Goal: Transaction & Acquisition: Purchase product/service

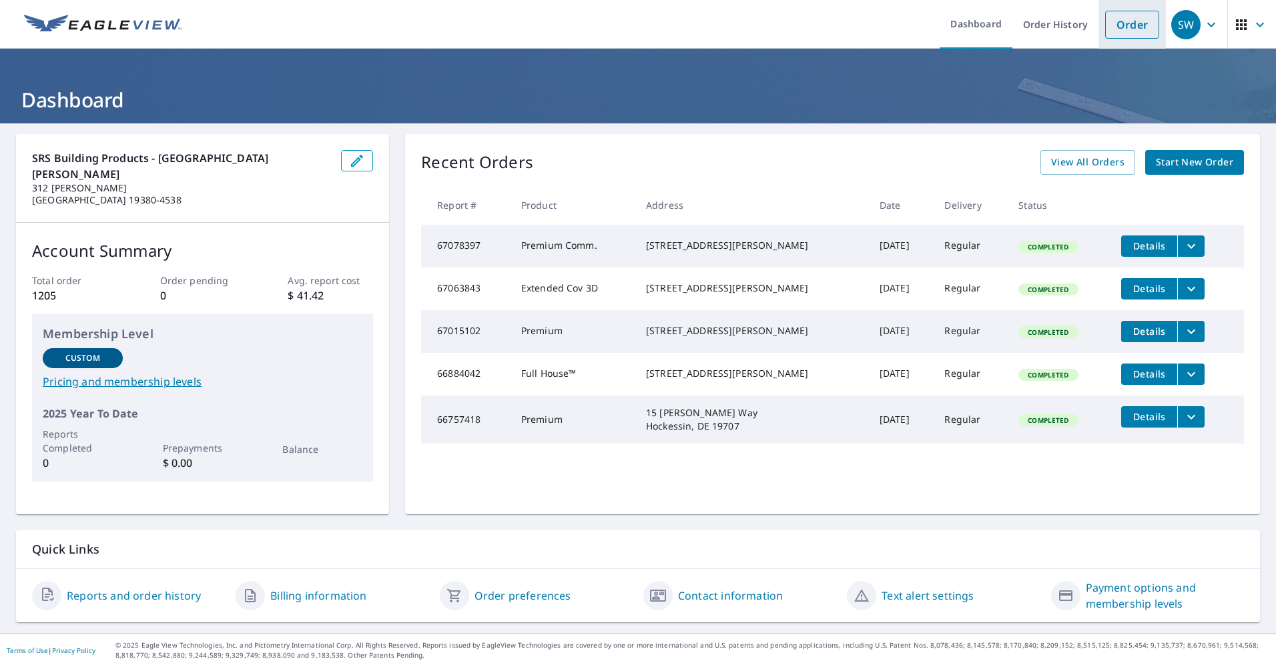
click at [1124, 25] on link "Order" at bounding box center [1132, 25] width 54 height 28
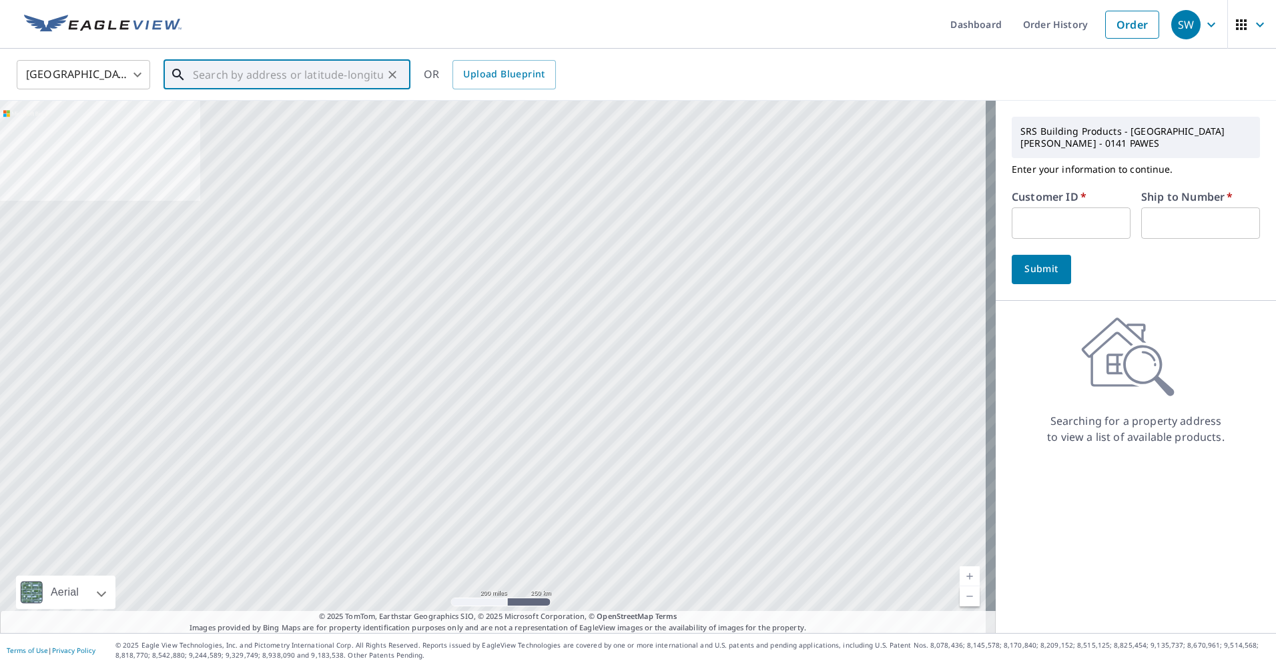
click at [216, 75] on input "text" at bounding box center [288, 74] width 190 height 37
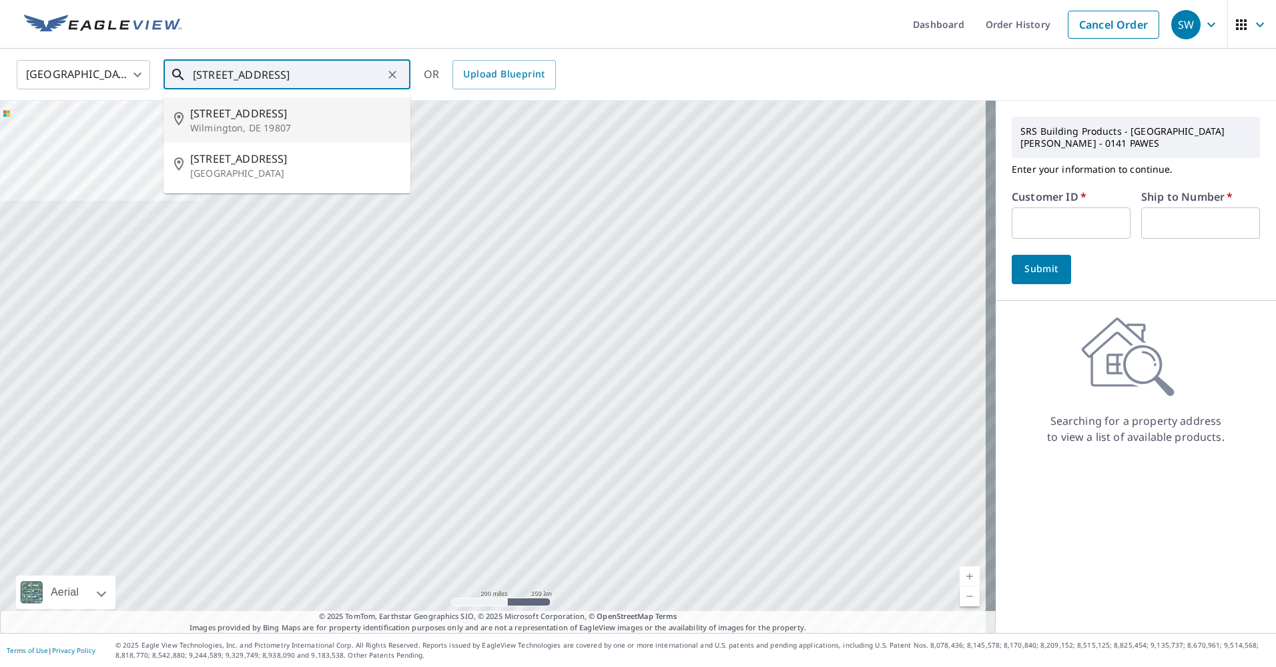
click at [265, 123] on p "Wilmington, DE 19807" at bounding box center [295, 127] width 210 height 13
type input "[STREET_ADDRESS]"
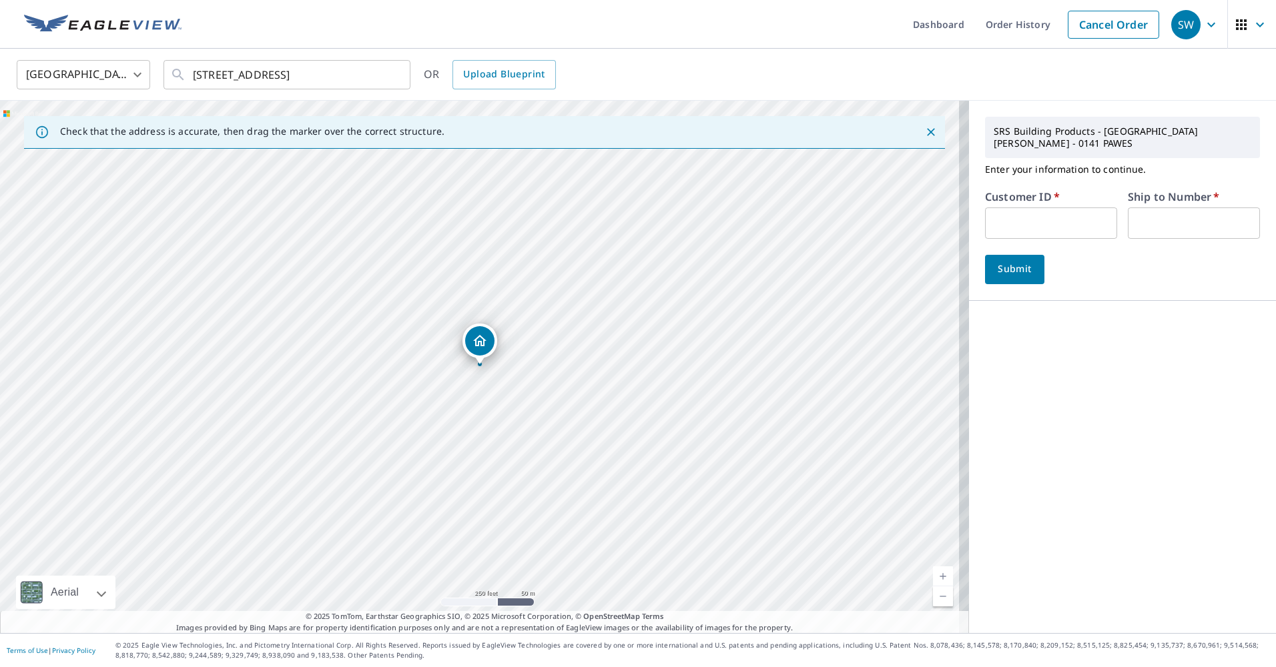
click at [1024, 208] on input "text" at bounding box center [1051, 223] width 132 height 31
type input "HOB20140"
click at [1144, 213] on input "text" at bounding box center [1194, 223] width 132 height 31
type input "1"
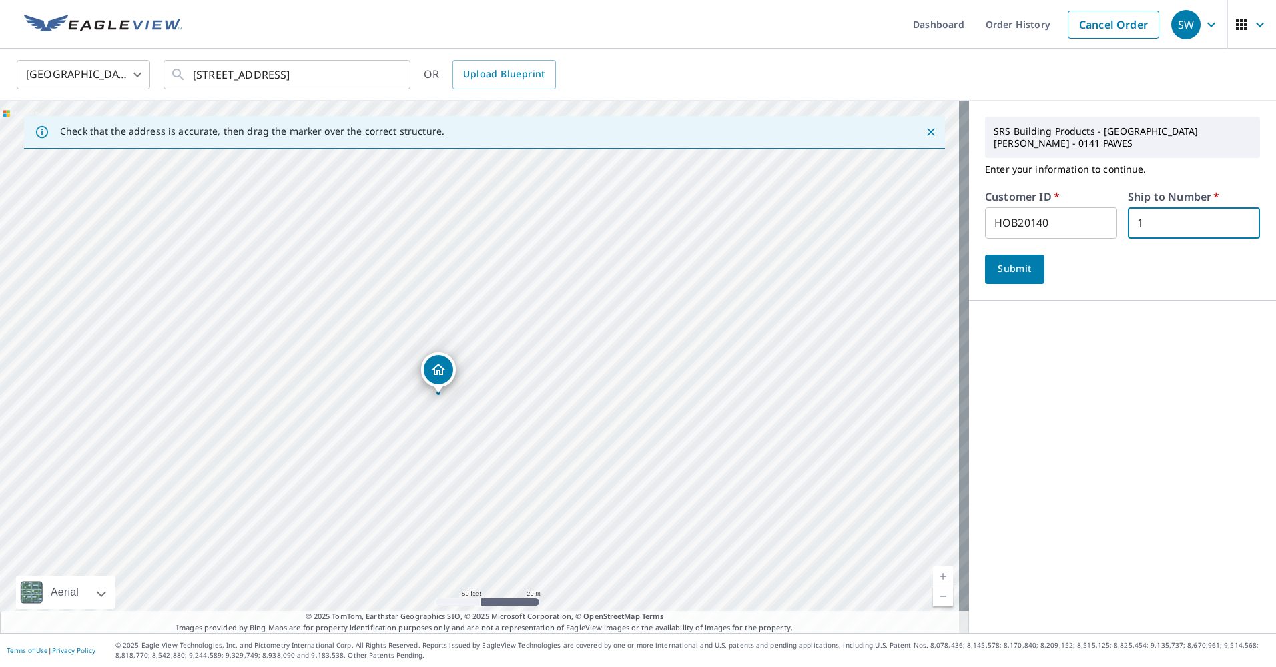
drag, startPoint x: 539, startPoint y: 387, endPoint x: 831, endPoint y: 356, distance: 293.9
click at [831, 356] on div "[STREET_ADDRESS]" at bounding box center [484, 367] width 969 height 533
click at [996, 261] on span "Submit" at bounding box center [1015, 269] width 38 height 17
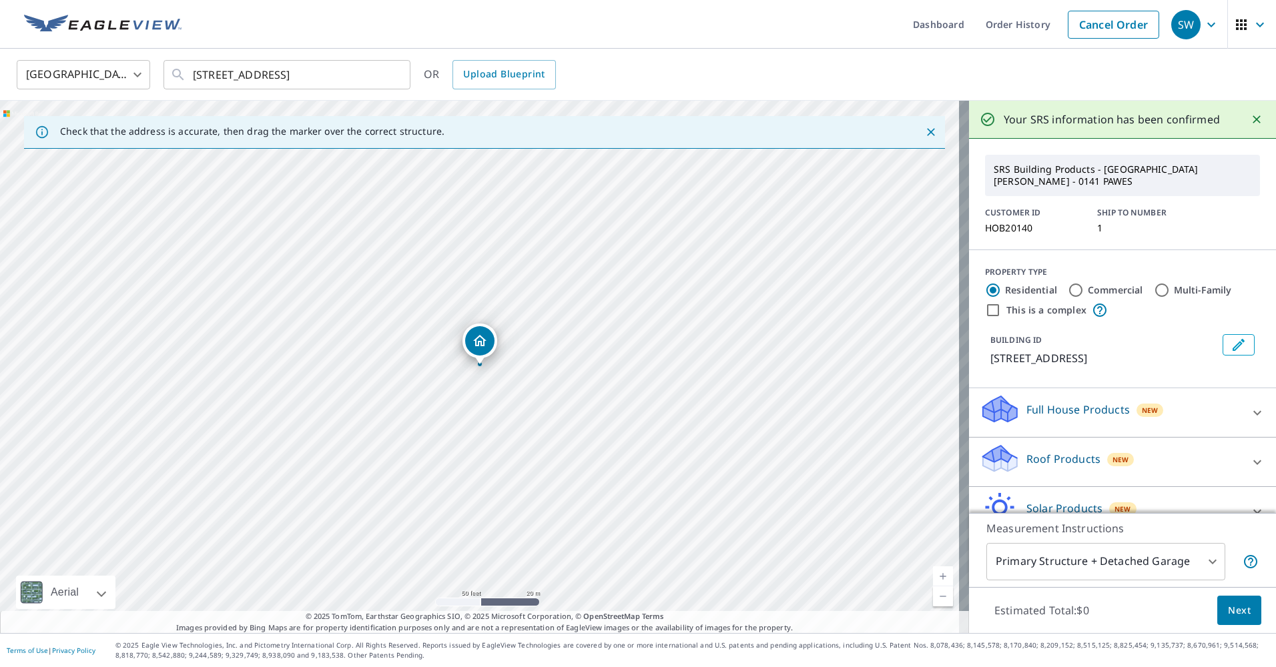
click at [1249, 454] on icon at bounding box center [1257, 462] width 16 height 16
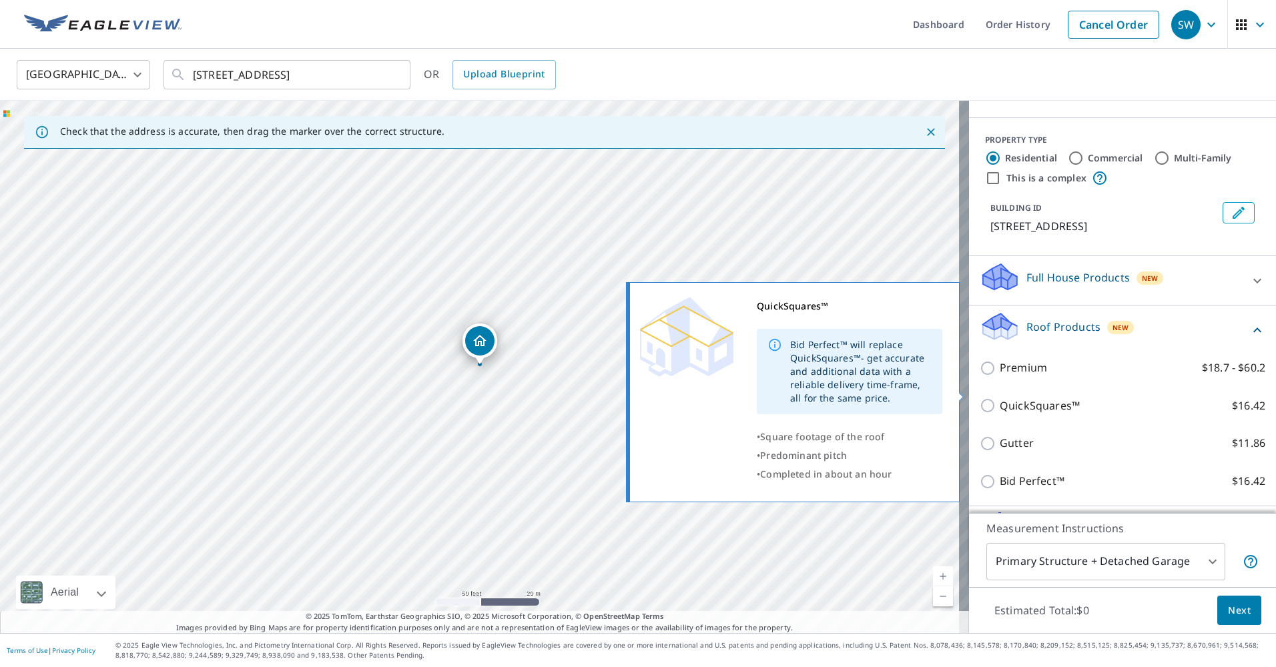
scroll to position [133, 0]
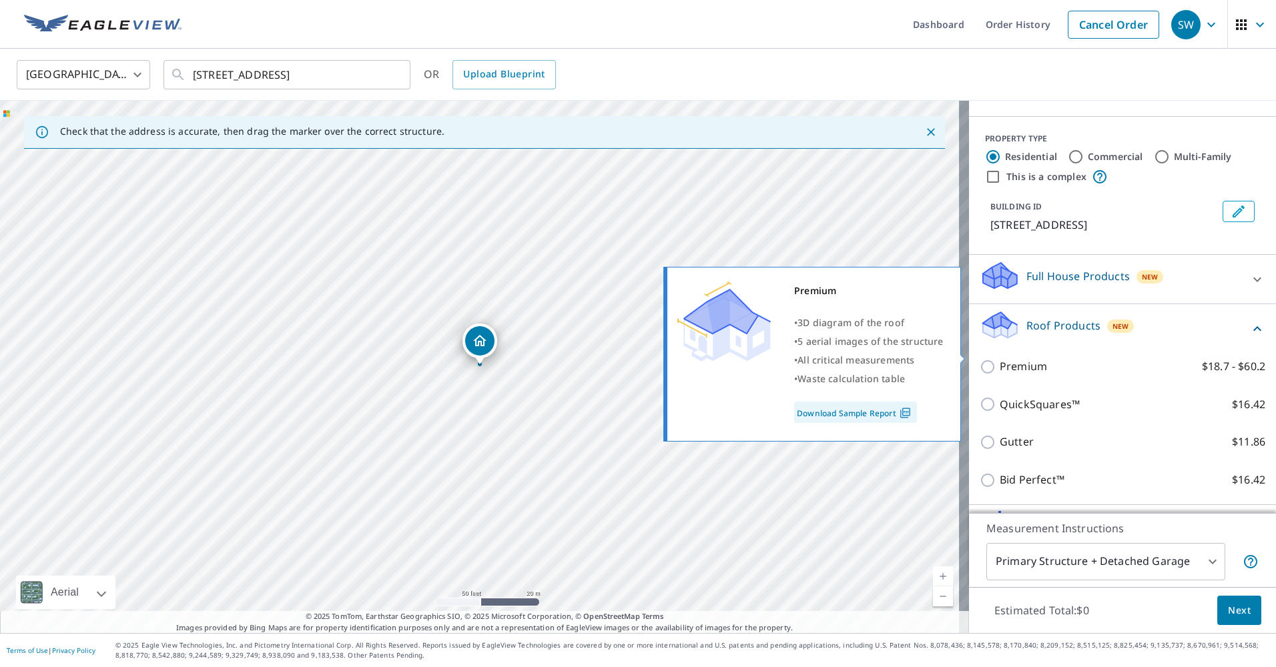
click at [980, 359] on input "Premium $18.7 - $60.2" at bounding box center [990, 367] width 20 height 16
checkbox input "true"
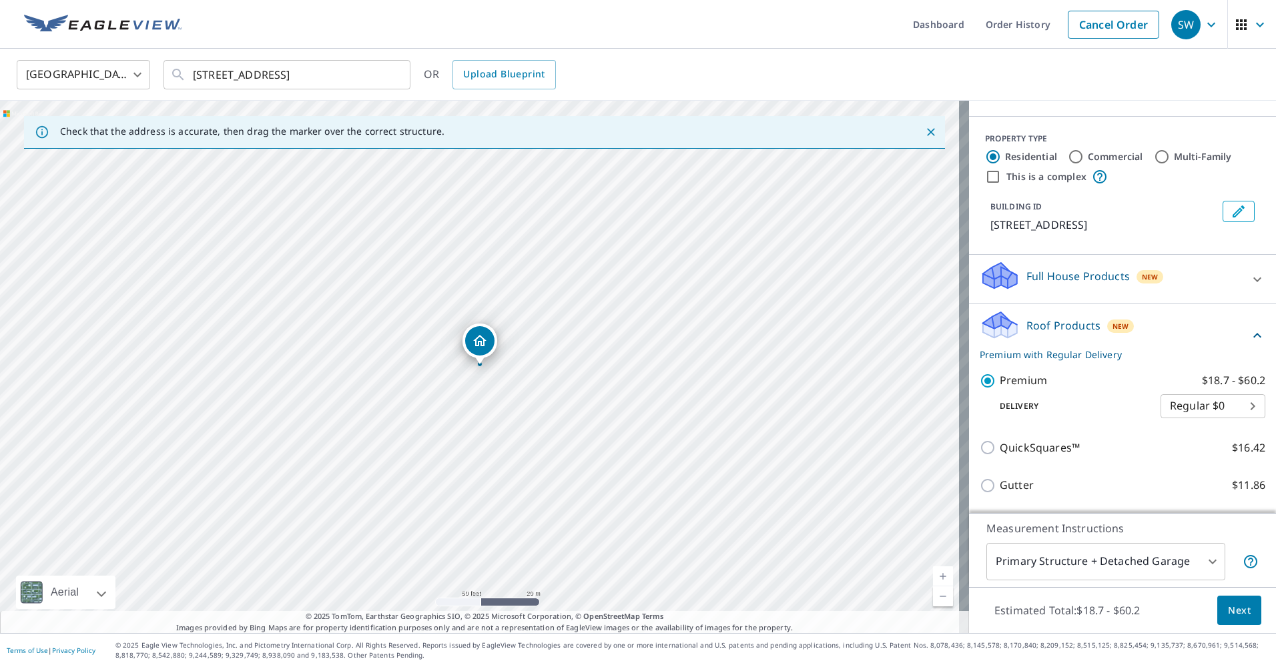
click at [1201, 561] on body "SW SW Dashboard Order History Cancel Order SW [GEOGRAPHIC_DATA] [GEOGRAPHIC_DAT…" at bounding box center [638, 333] width 1276 height 667
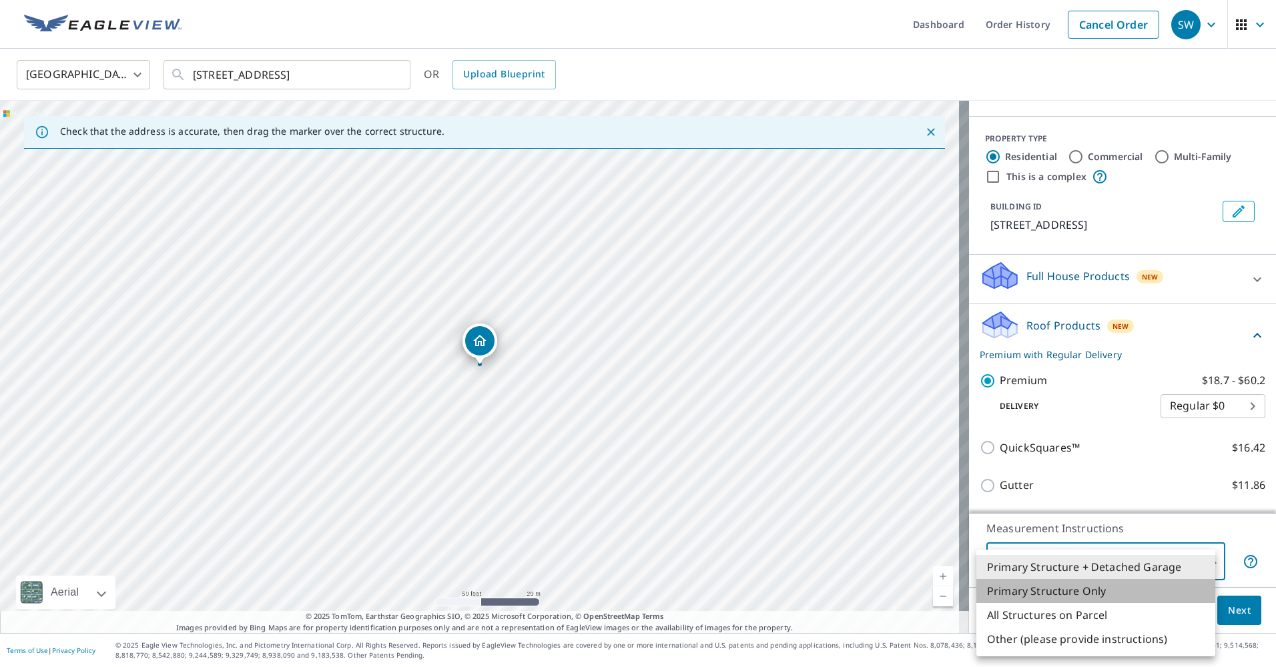
click at [1087, 591] on li "Primary Structure Only" at bounding box center [1095, 591] width 239 height 24
type input "2"
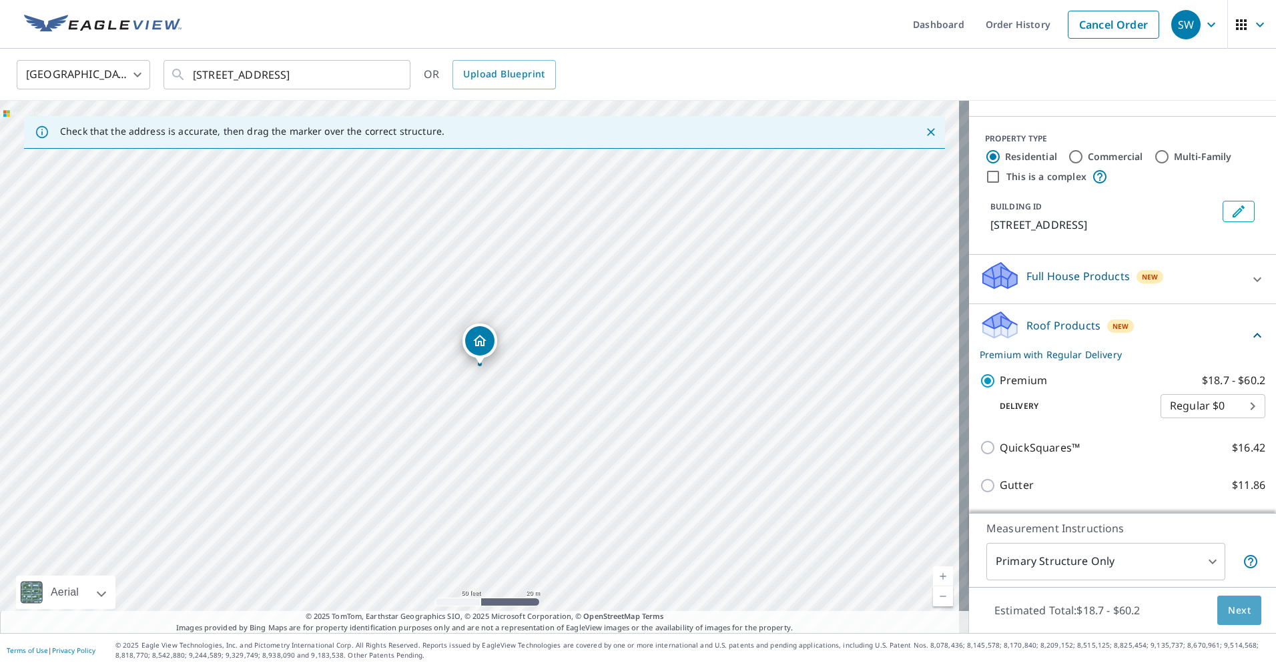
click at [1217, 606] on button "Next" at bounding box center [1239, 611] width 44 height 30
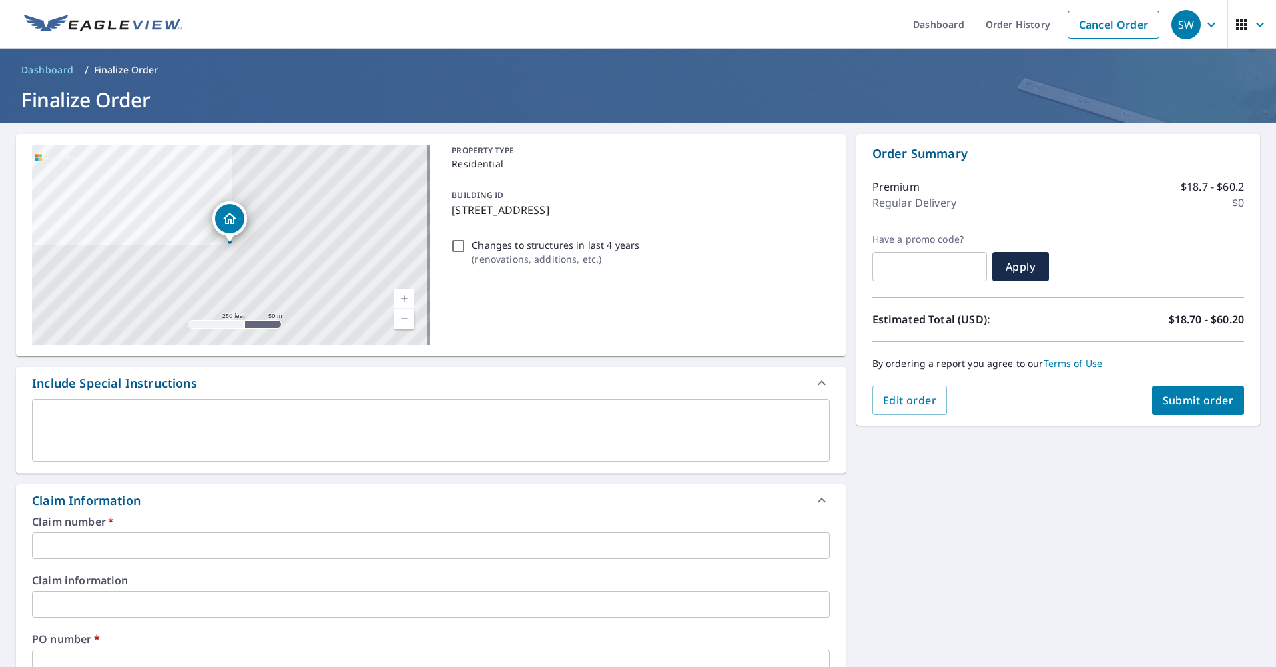
click at [109, 540] on input "text" at bounding box center [430, 546] width 797 height 27
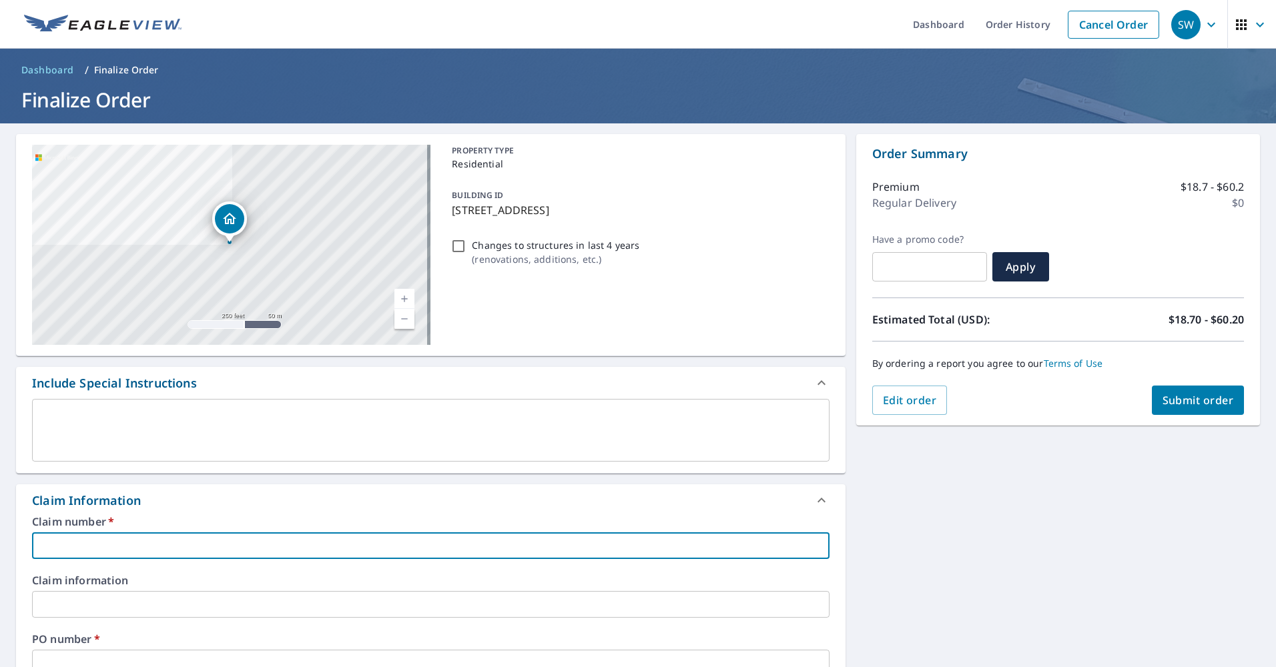
type input "HOB20140"
checkbox input "true"
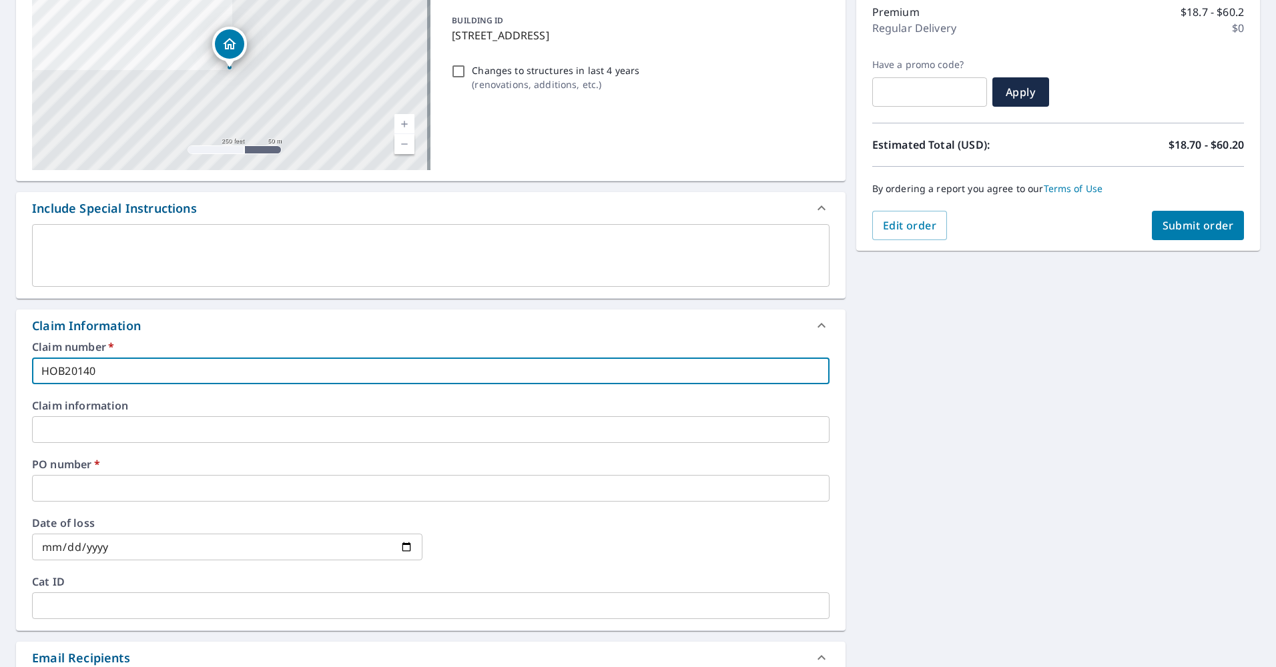
scroll to position [200, 0]
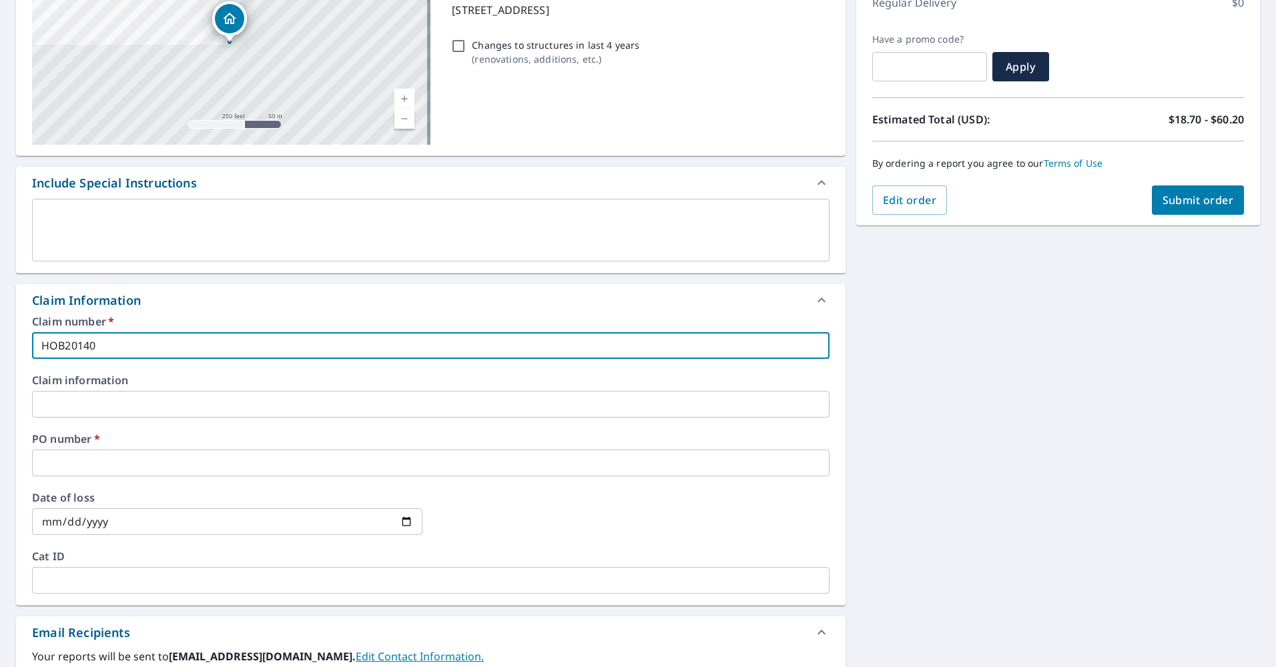
click at [113, 458] on input "text" at bounding box center [430, 463] width 797 height 27
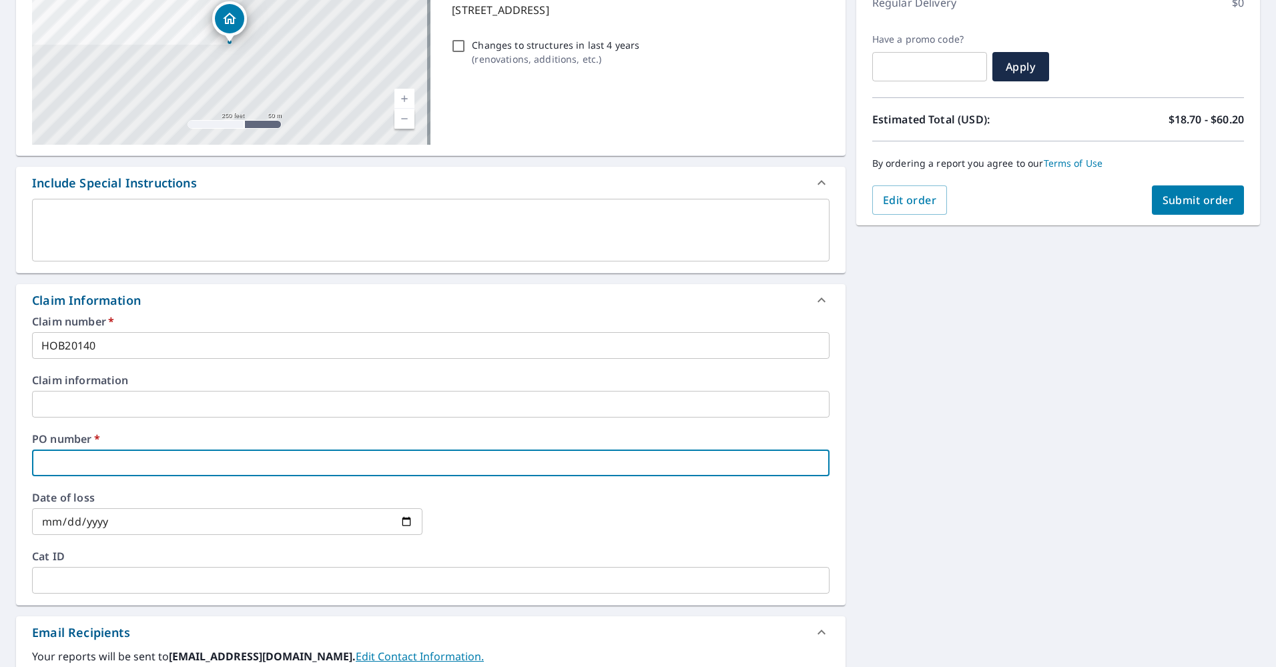
type input "3"
checkbox input "true"
type input "31"
checkbox input "true"
type input "314"
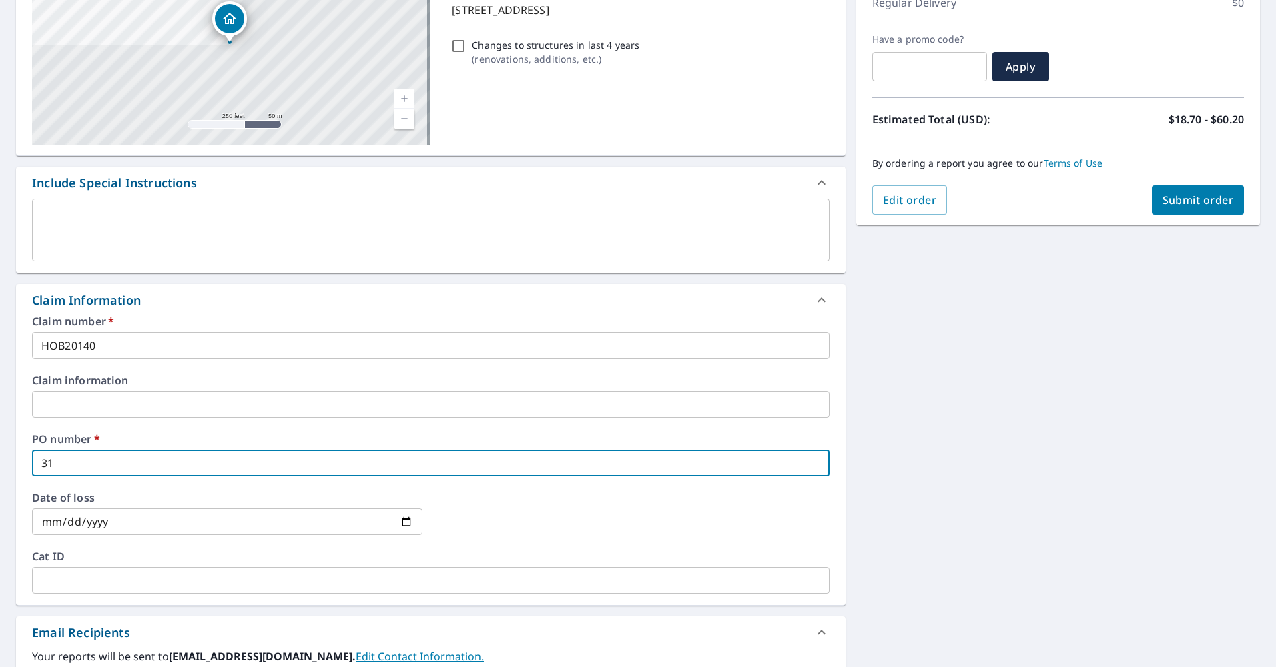
checkbox input "true"
type input "314"
checkbox input "true"
type input "314 C"
checkbox input "true"
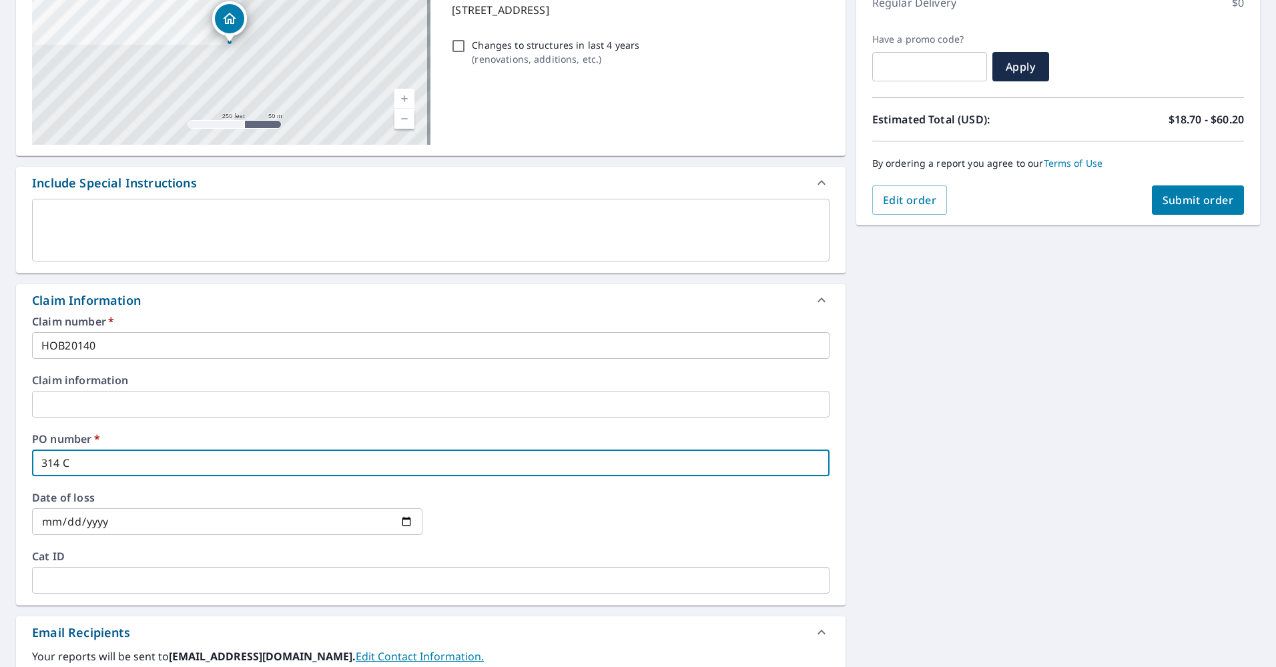
type input "[DATE]"
checkbox input "true"
type input "314 Cen"
checkbox input "true"
type input "314 Cent"
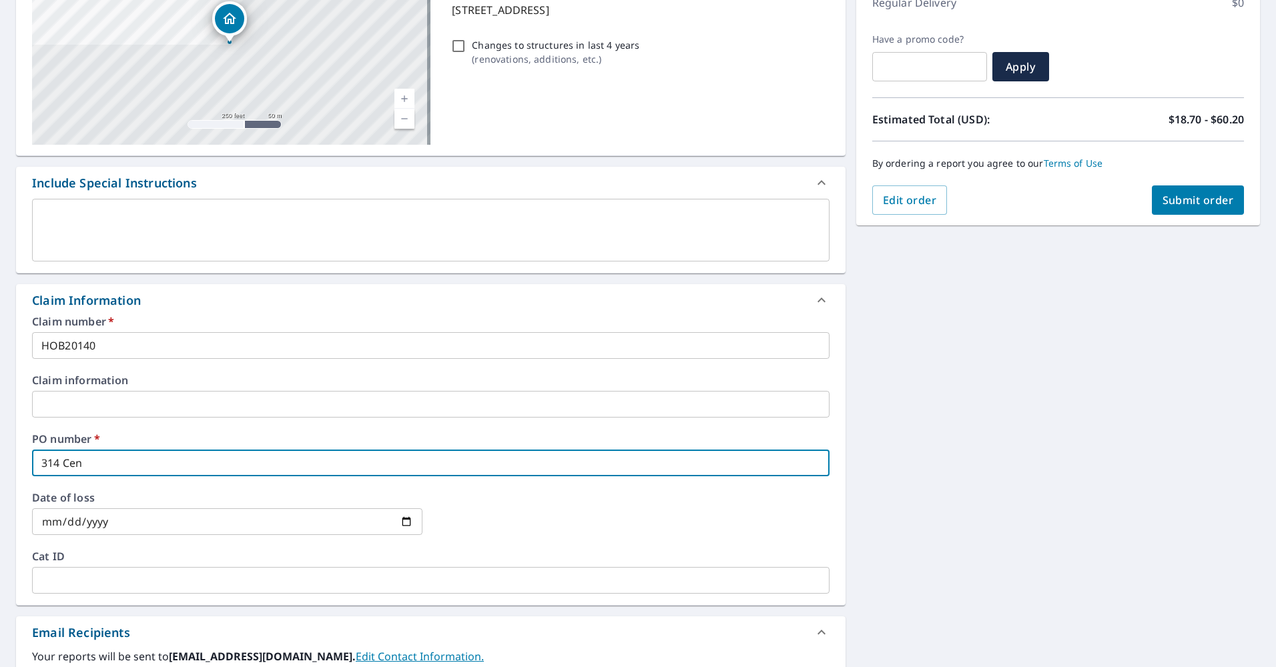
checkbox input "true"
type input "314 Cente"
checkbox input "true"
type input "314 Centen"
checkbox input "true"
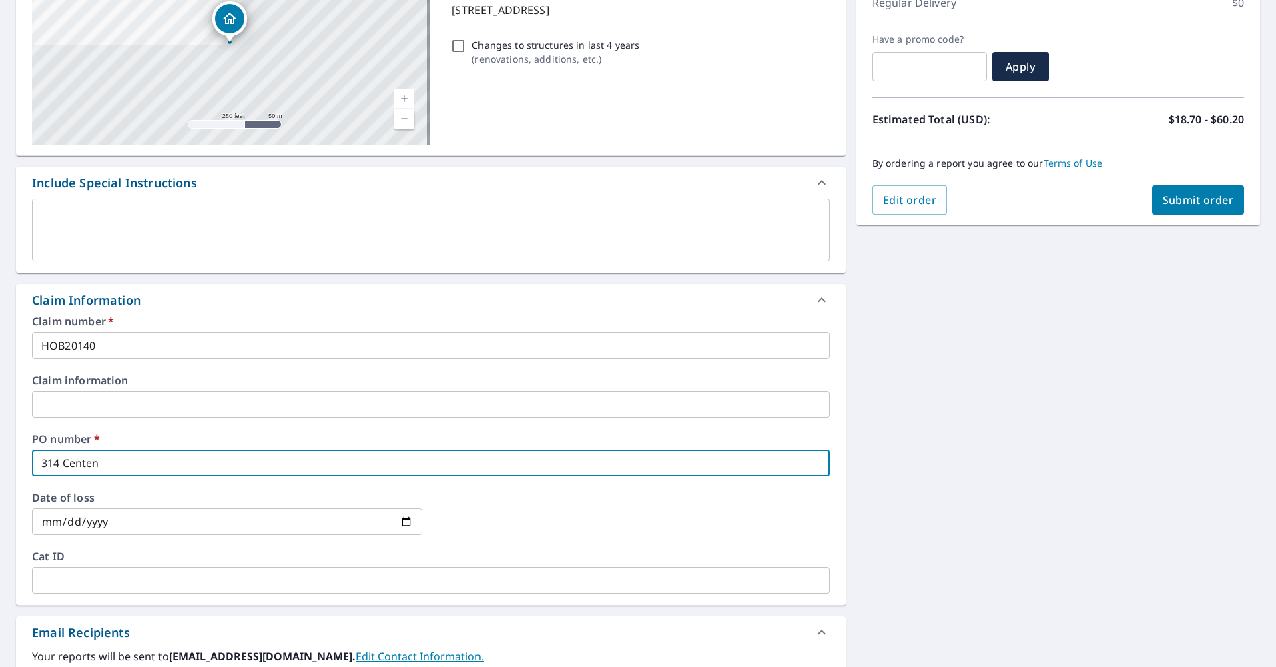
type input "314 Centenn"
checkbox input "true"
type input "314 Centenni"
checkbox input "true"
type input "314 Centennia"
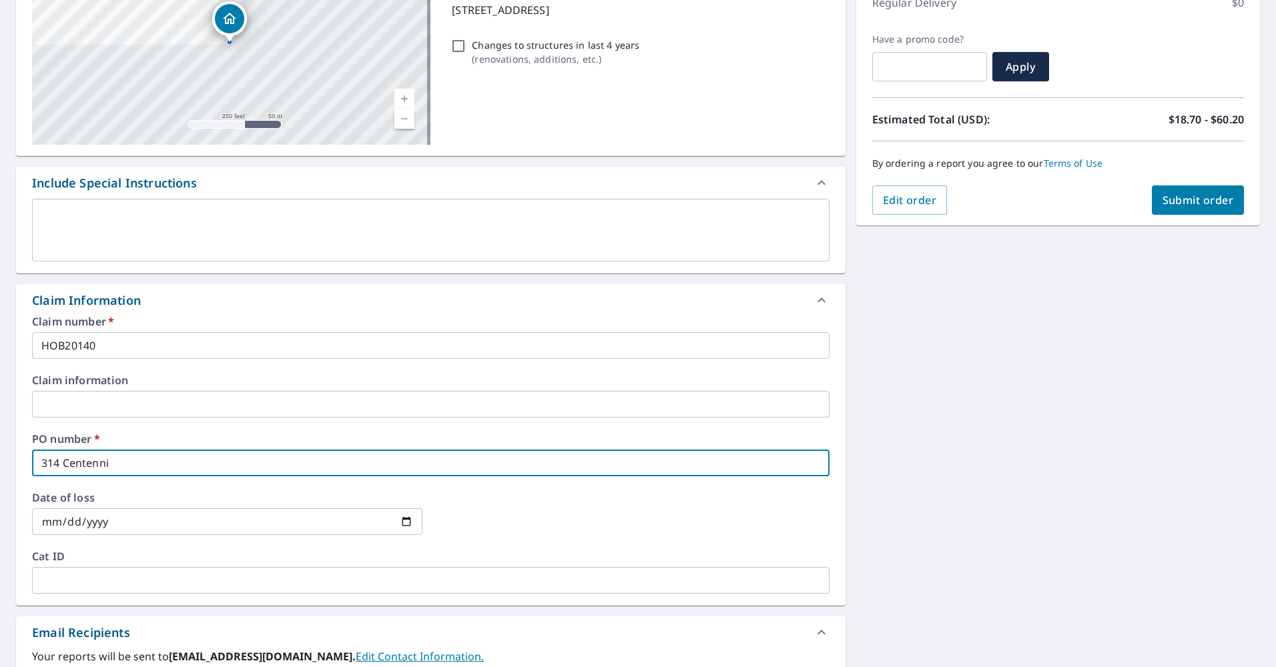
checkbox input "true"
type input "314 Centennial"
checkbox input "true"
type input "314 Centennial"
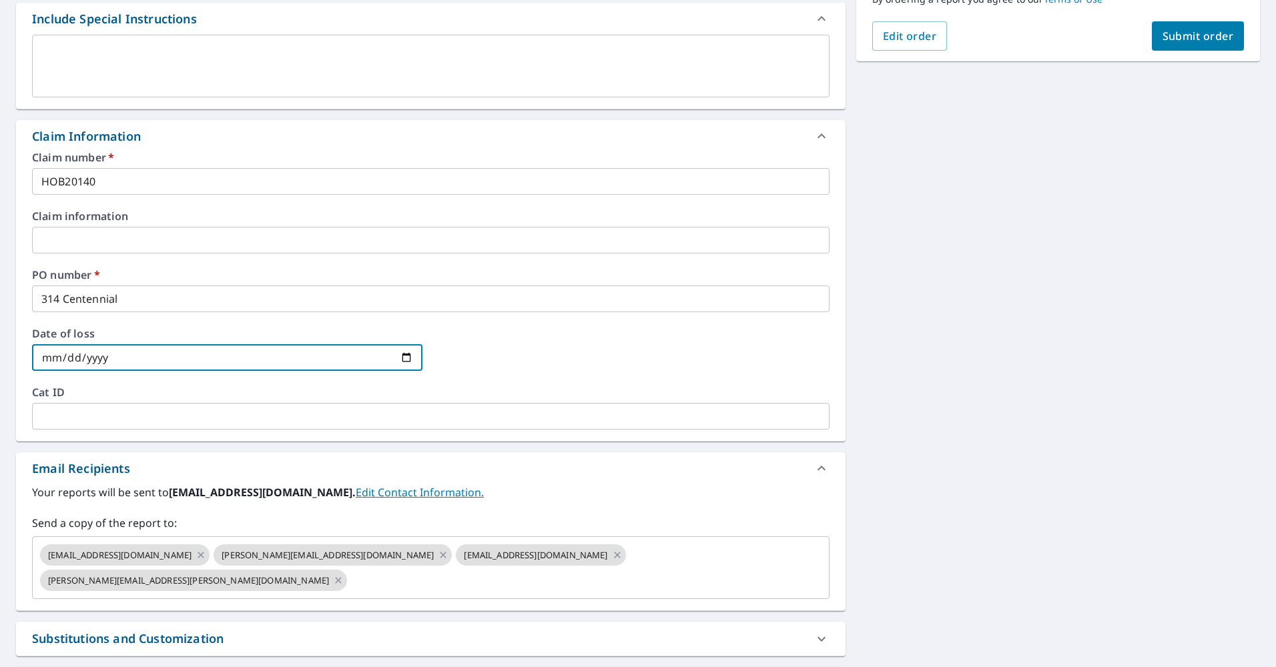
scroll to position [467, 0]
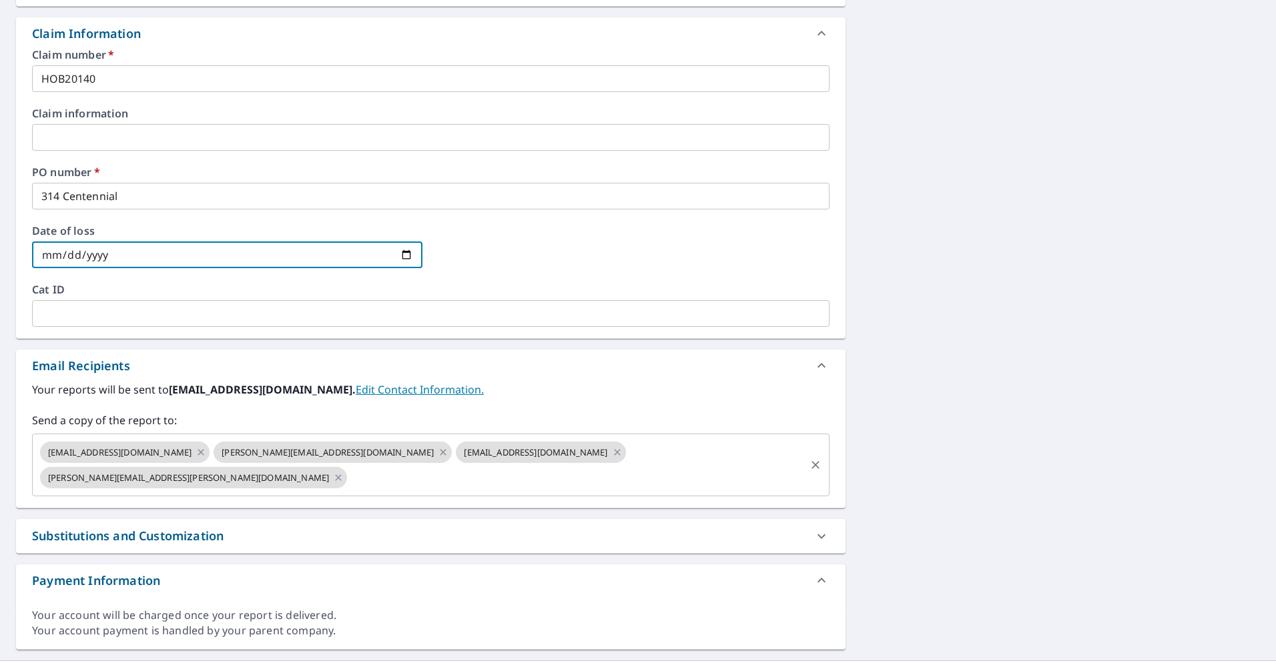
click at [438, 452] on icon at bounding box center [443, 452] width 11 height 15
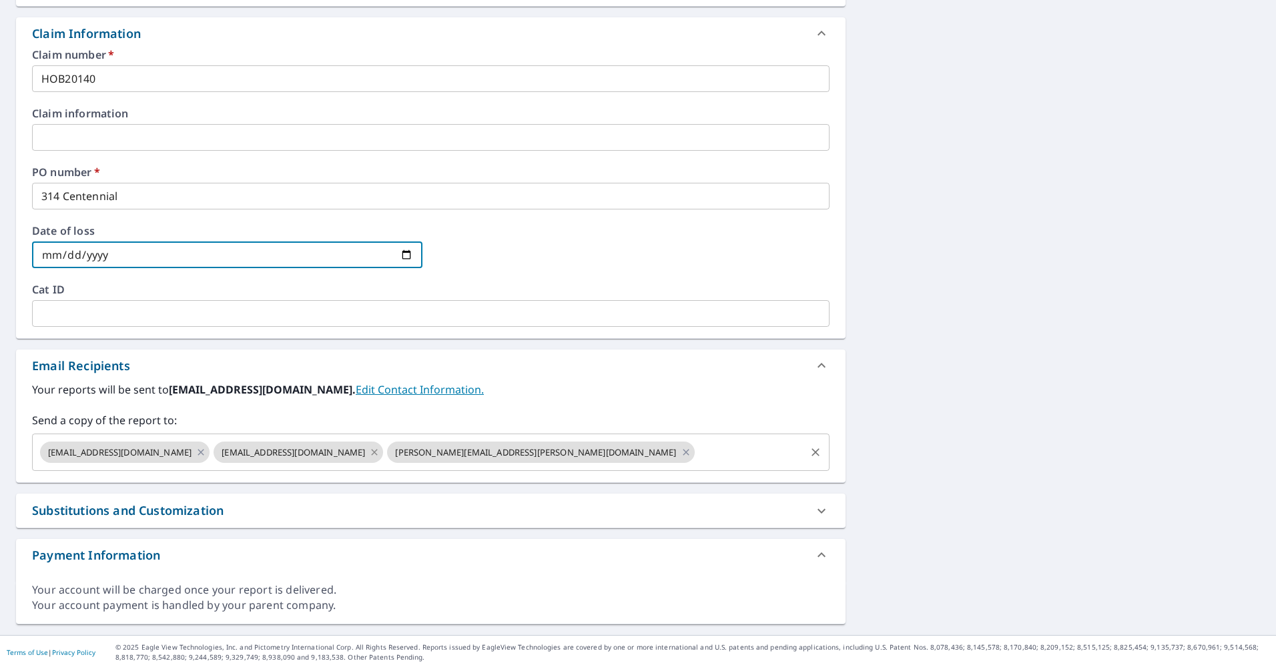
click at [369, 452] on icon at bounding box center [374, 452] width 11 height 15
click at [506, 450] on icon at bounding box center [511, 452] width 11 height 15
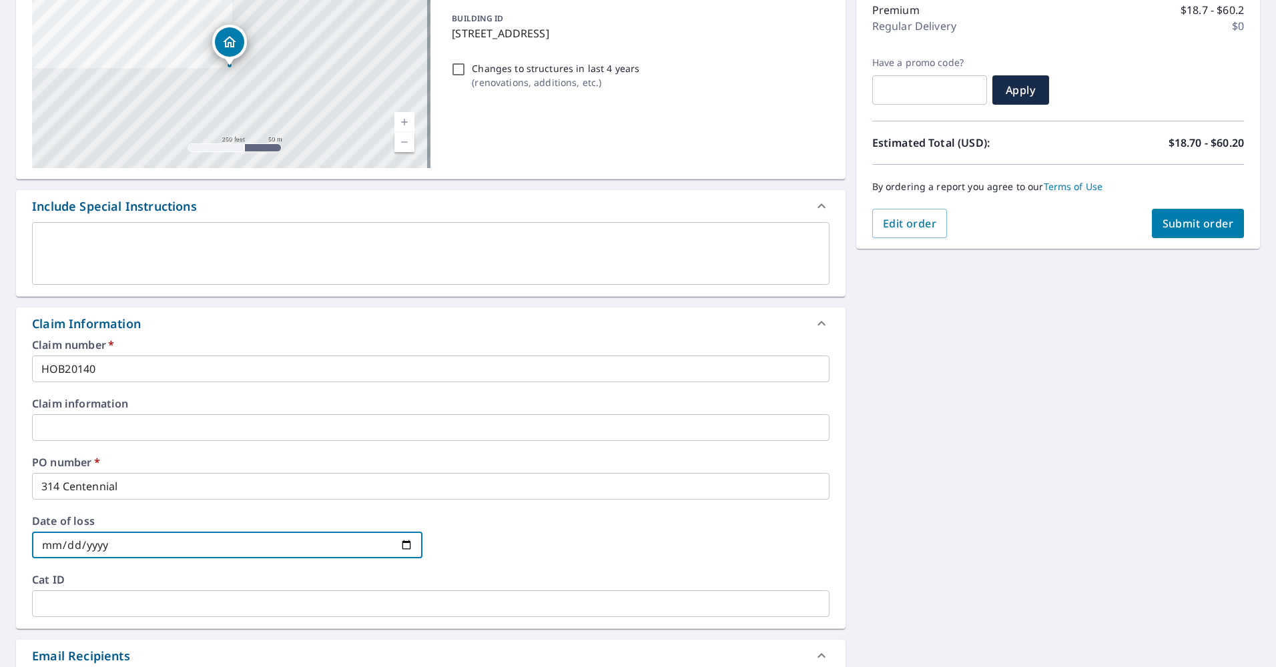
scroll to position [0, 0]
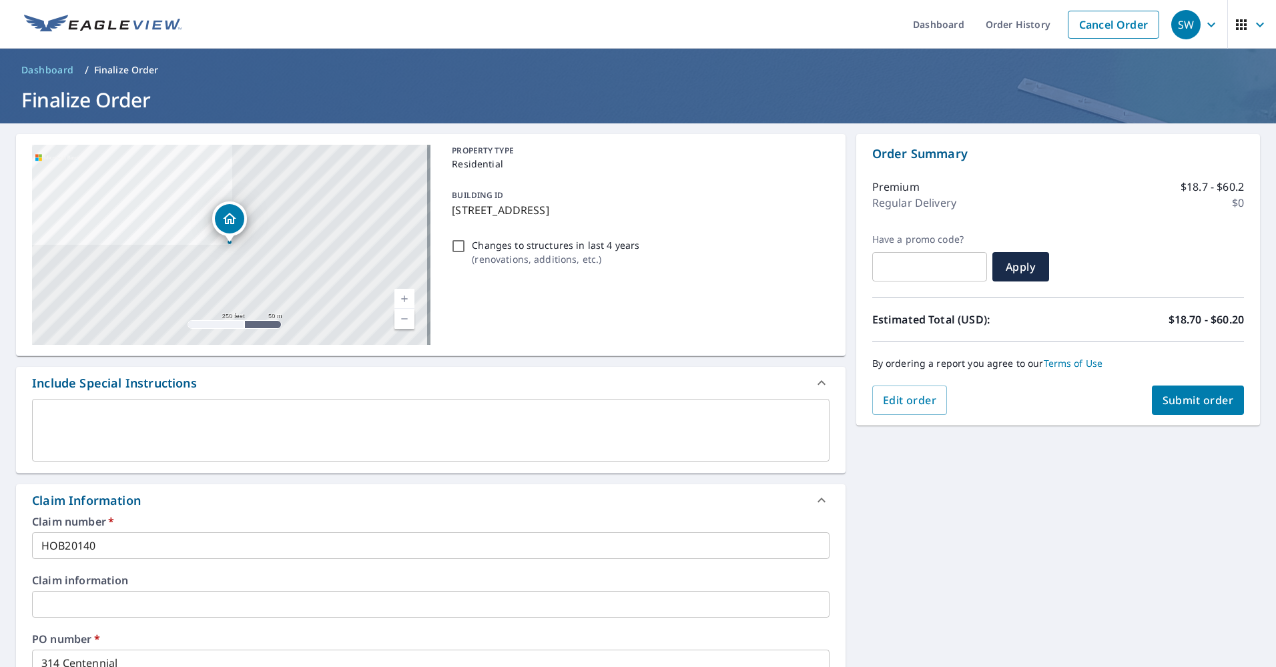
click at [1178, 392] on button "Submit order" at bounding box center [1198, 400] width 93 height 29
checkbox input "true"
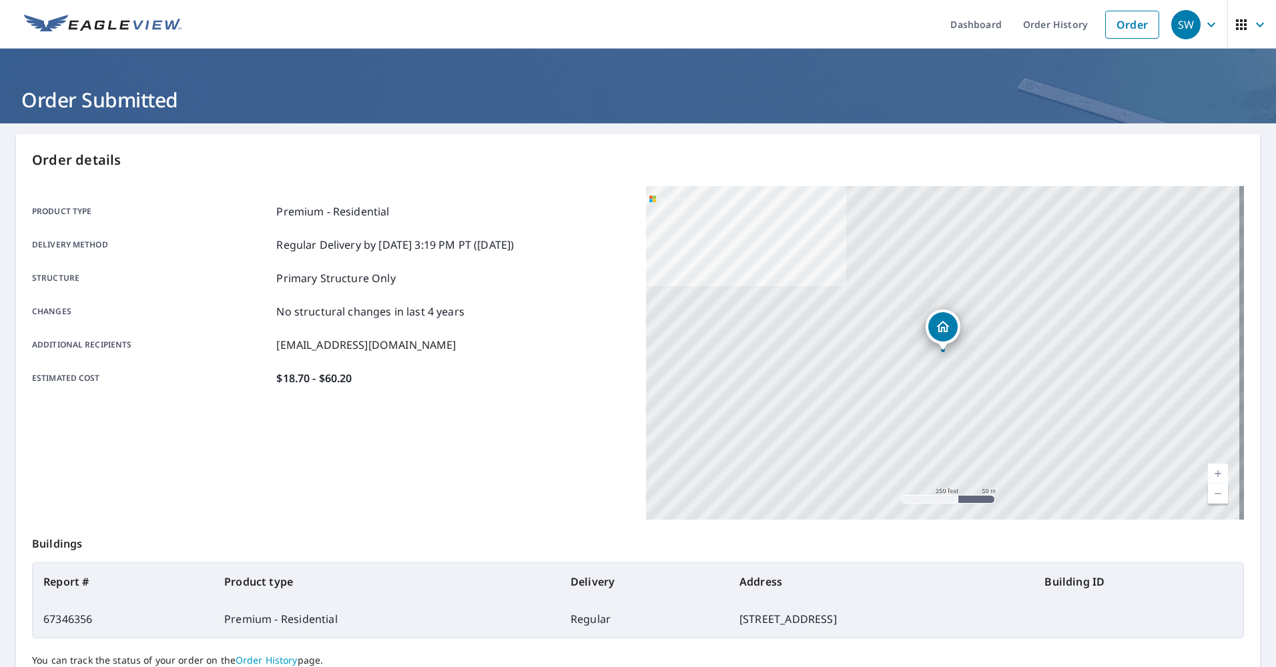
click at [1203, 25] on icon "button" at bounding box center [1211, 25] width 16 height 16
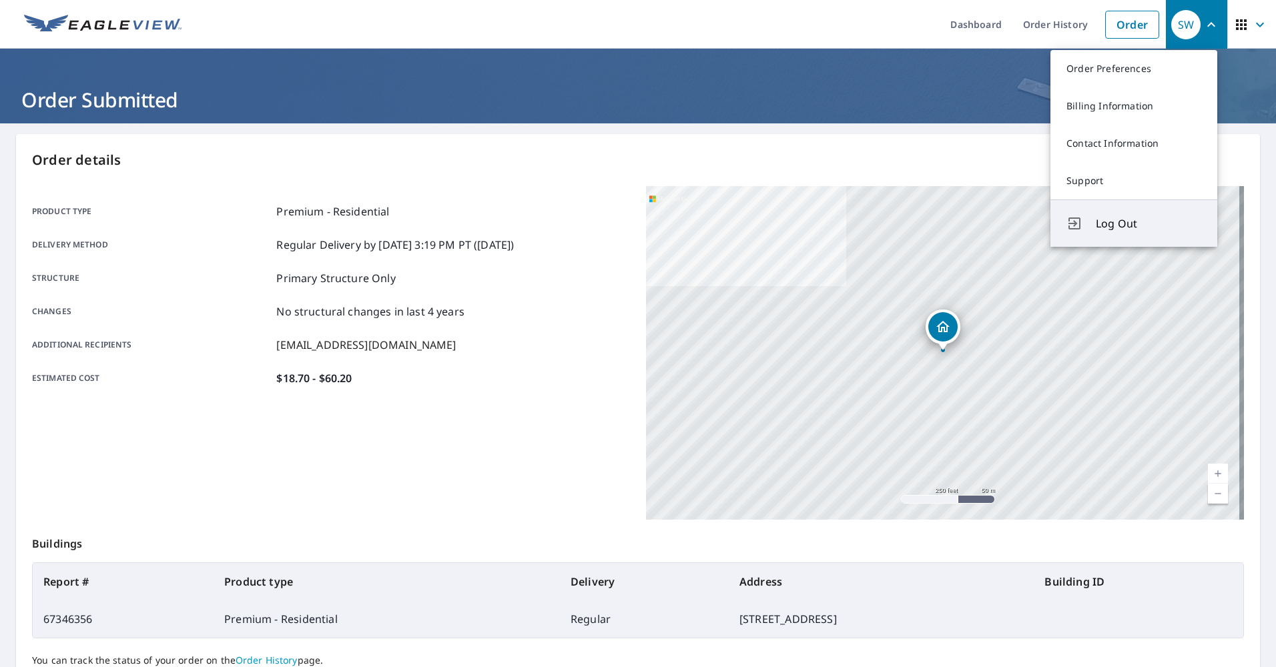
click at [1118, 222] on span "Log Out" at bounding box center [1148, 224] width 105 height 16
